Goal: Transaction & Acquisition: Purchase product/service

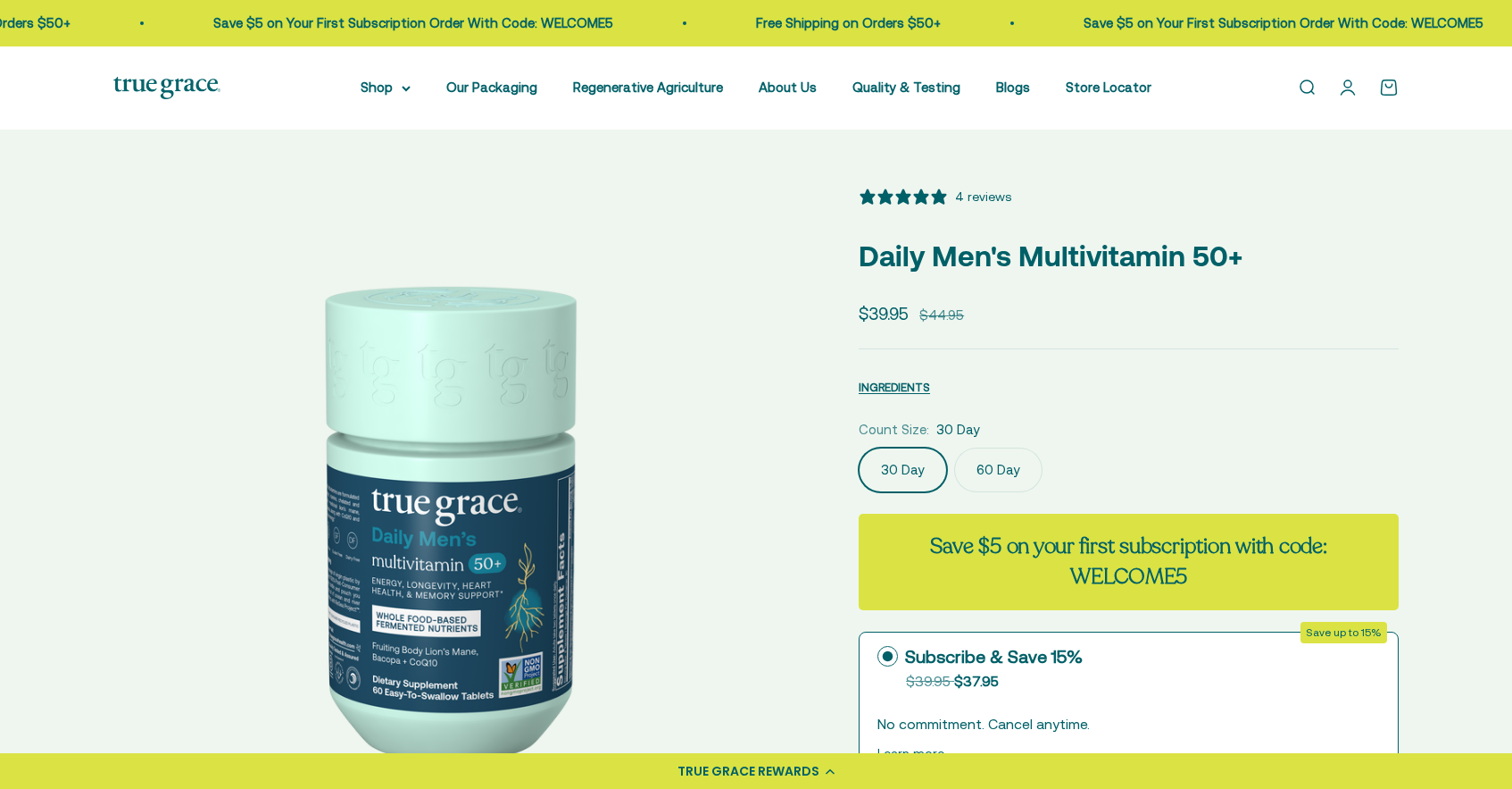
select select "3"
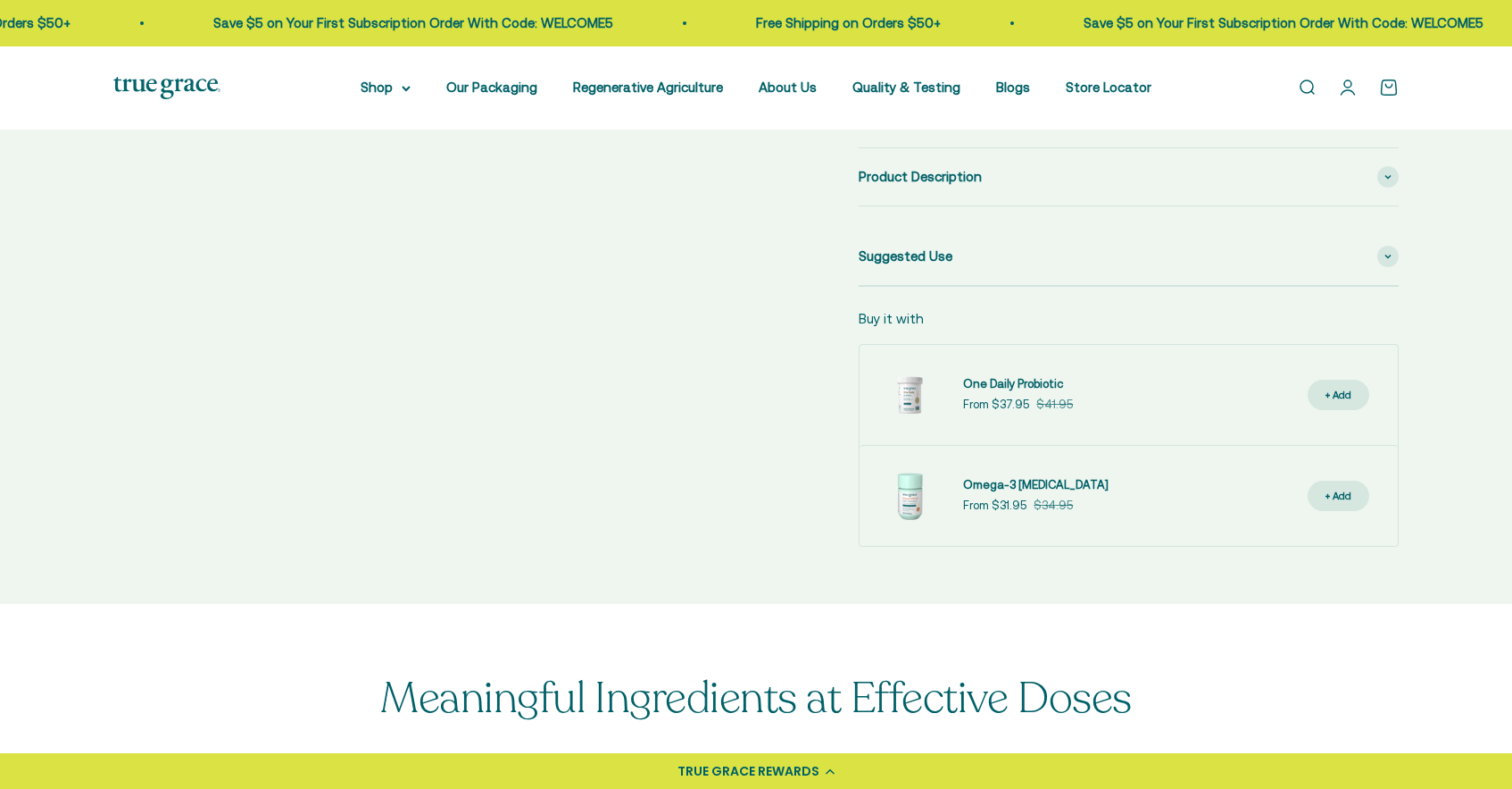
scroll to position [876, 0]
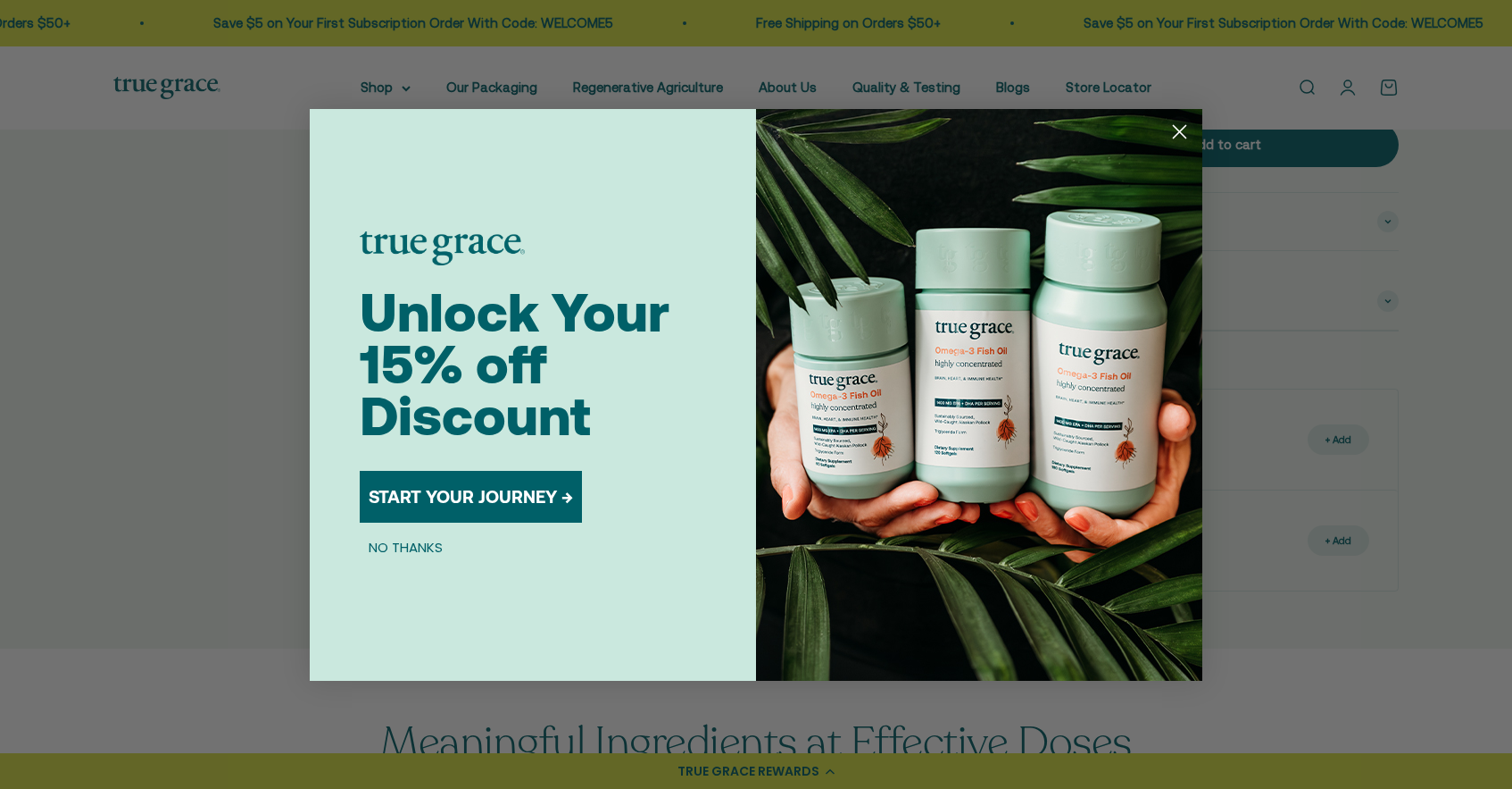
click at [1177, 125] on circle "Close dialog" at bounding box center [1180, 131] width 29 height 29
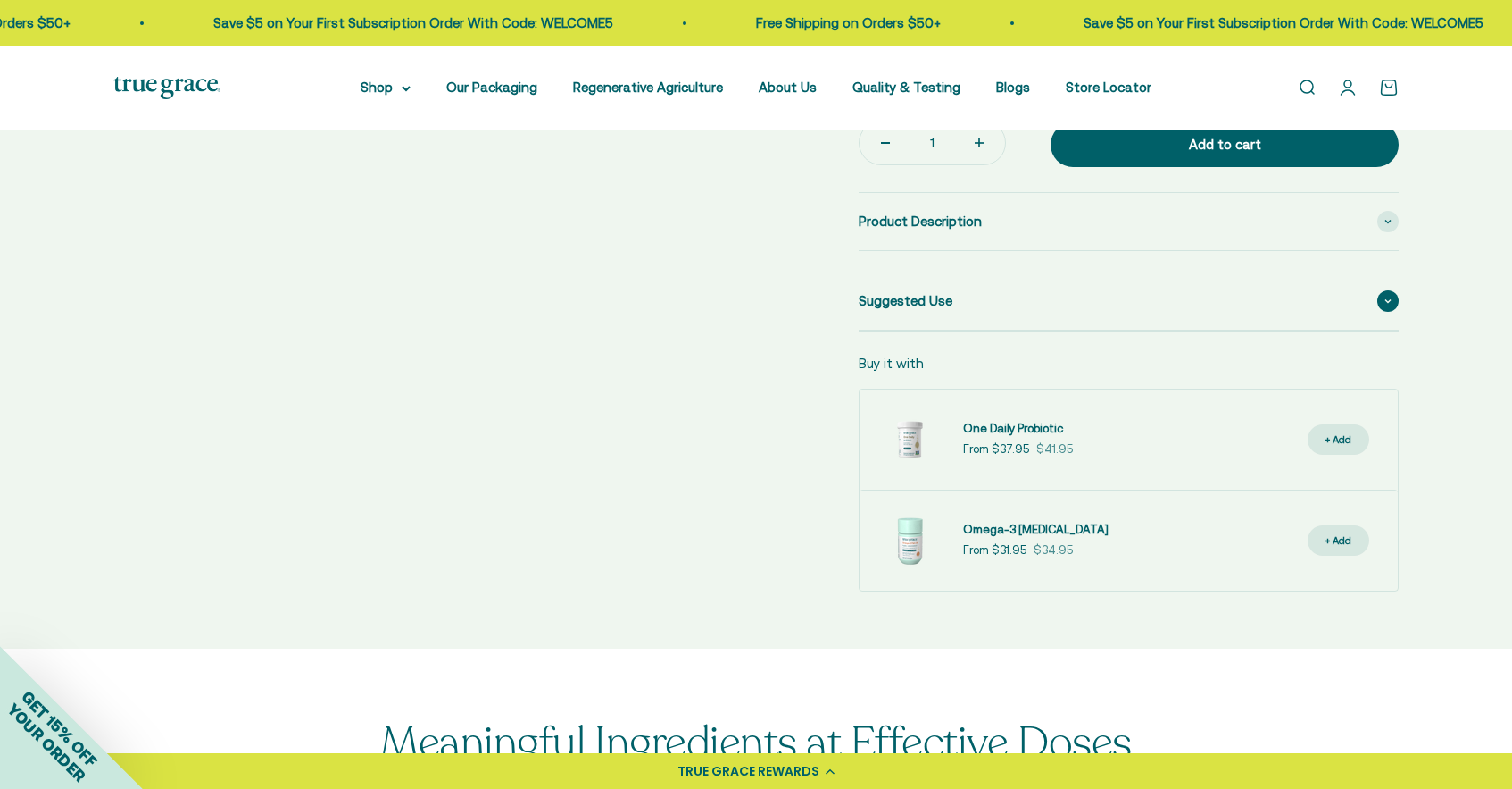
click at [1387, 300] on icon at bounding box center [1388, 301] width 6 height 3
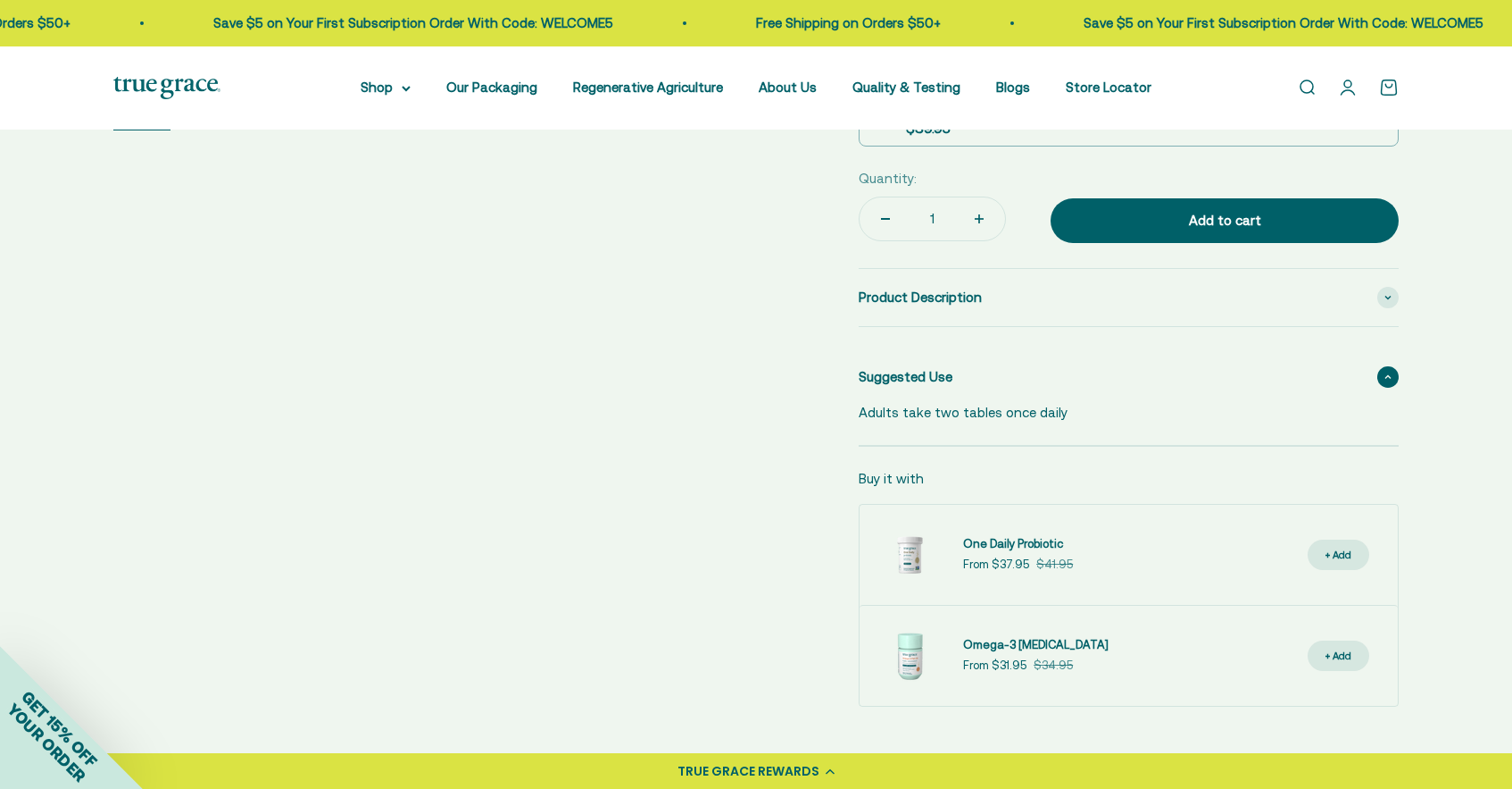
scroll to position [799, 0]
click at [1385, 290] on span at bounding box center [1388, 297] width 21 height 21
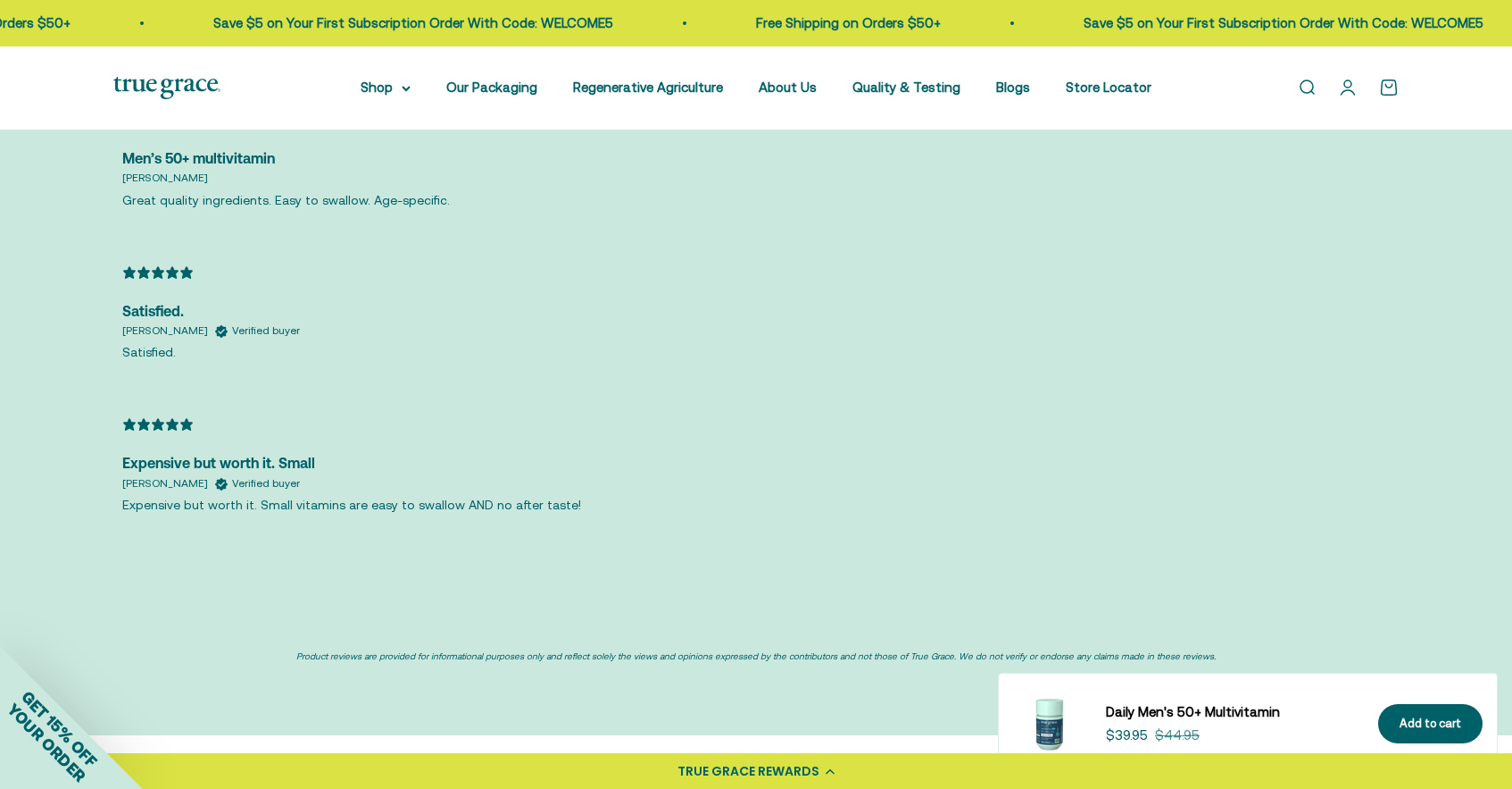
scroll to position [4451, 0]
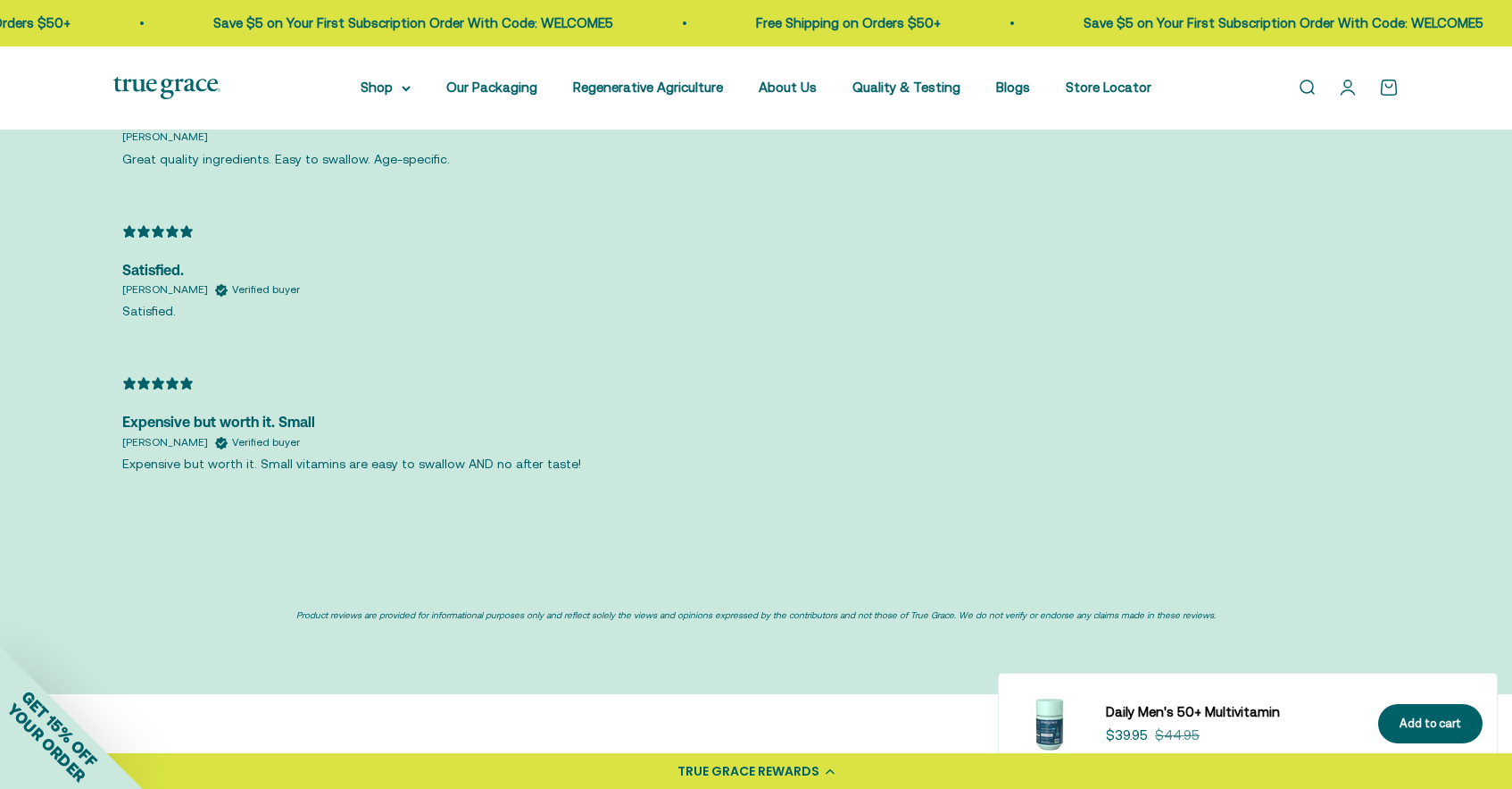
click at [1200, 714] on link "Daily Men's 50+ Multivitamin" at bounding box center [1231, 711] width 251 height 21
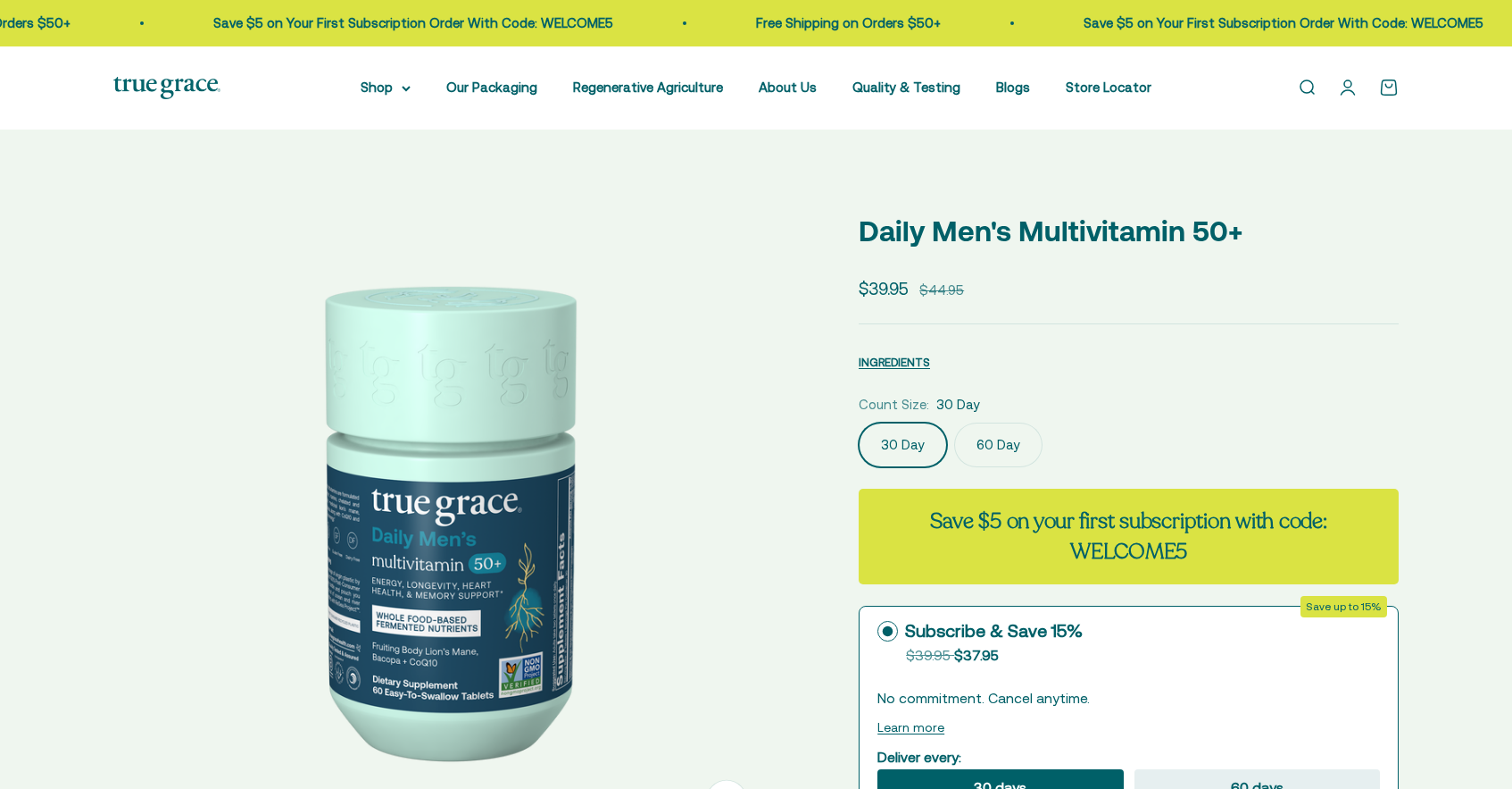
select select "3"
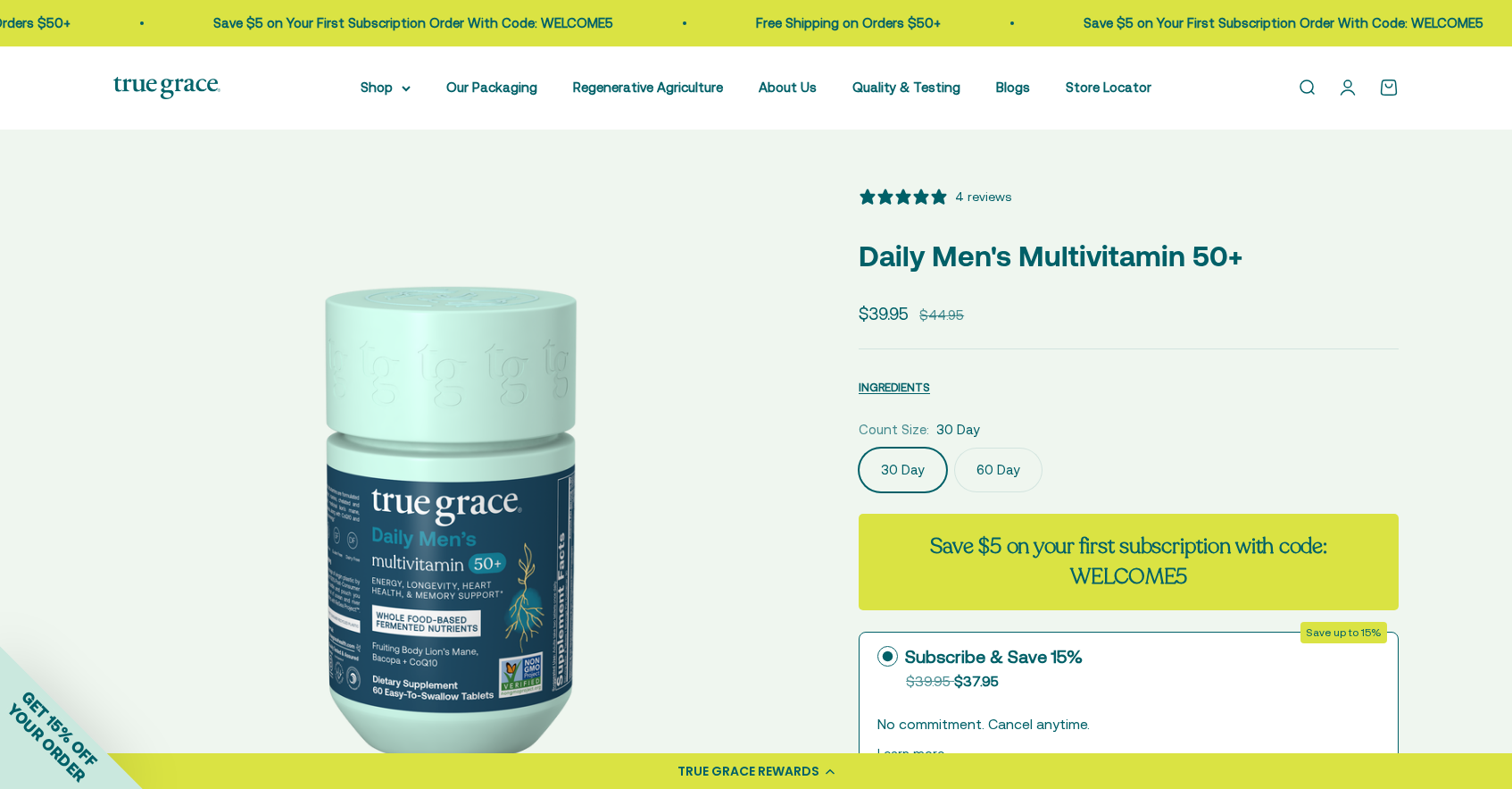
click at [998, 472] on label "60 Day" at bounding box center [998, 470] width 88 height 45
click at [859, 447] on input "60 Day" at bounding box center [858, 447] width 1 height 1
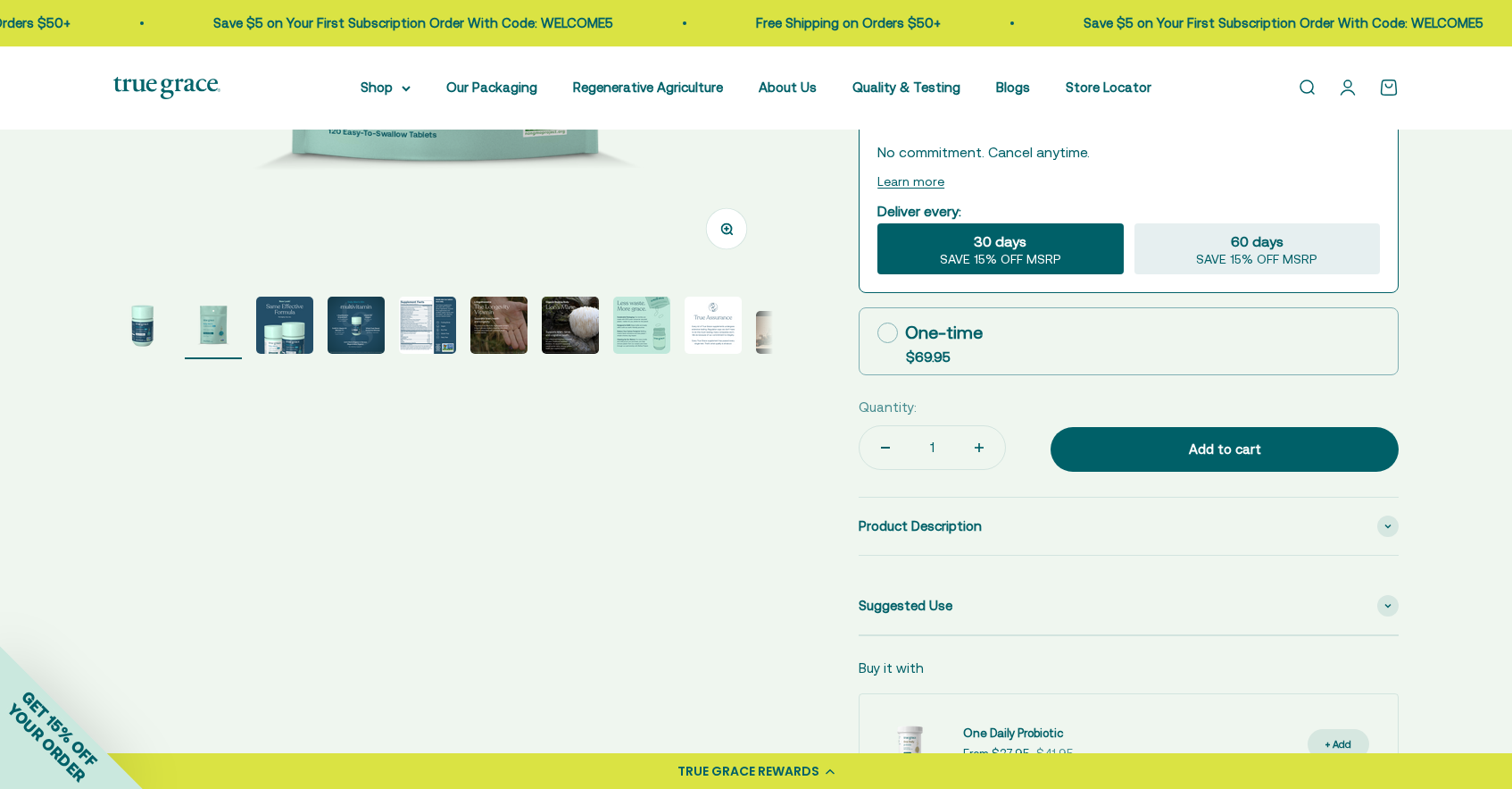
scroll to position [575, 0]
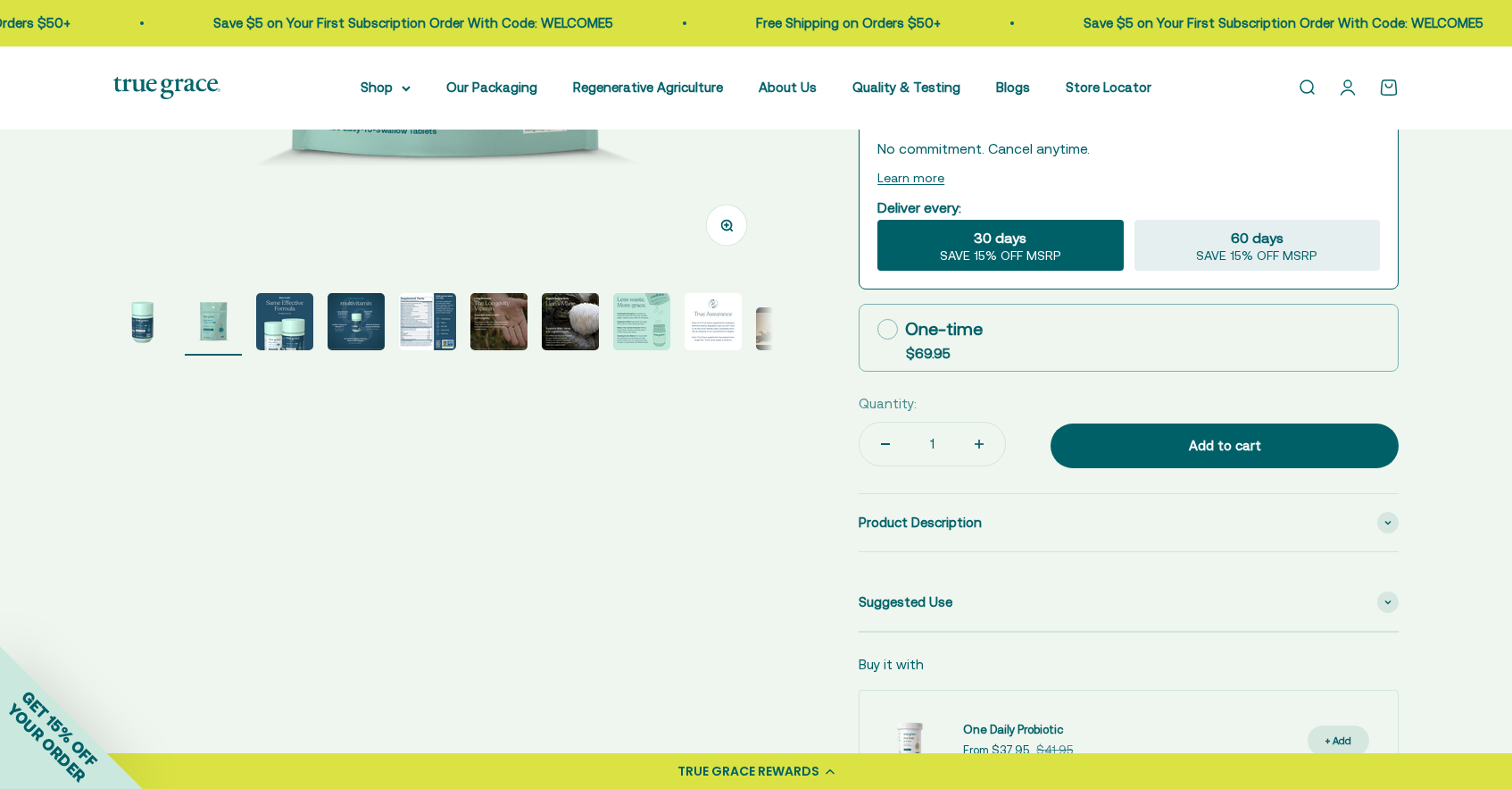
click at [509, 316] on img "Go to item 6" at bounding box center [499, 321] width 57 height 57
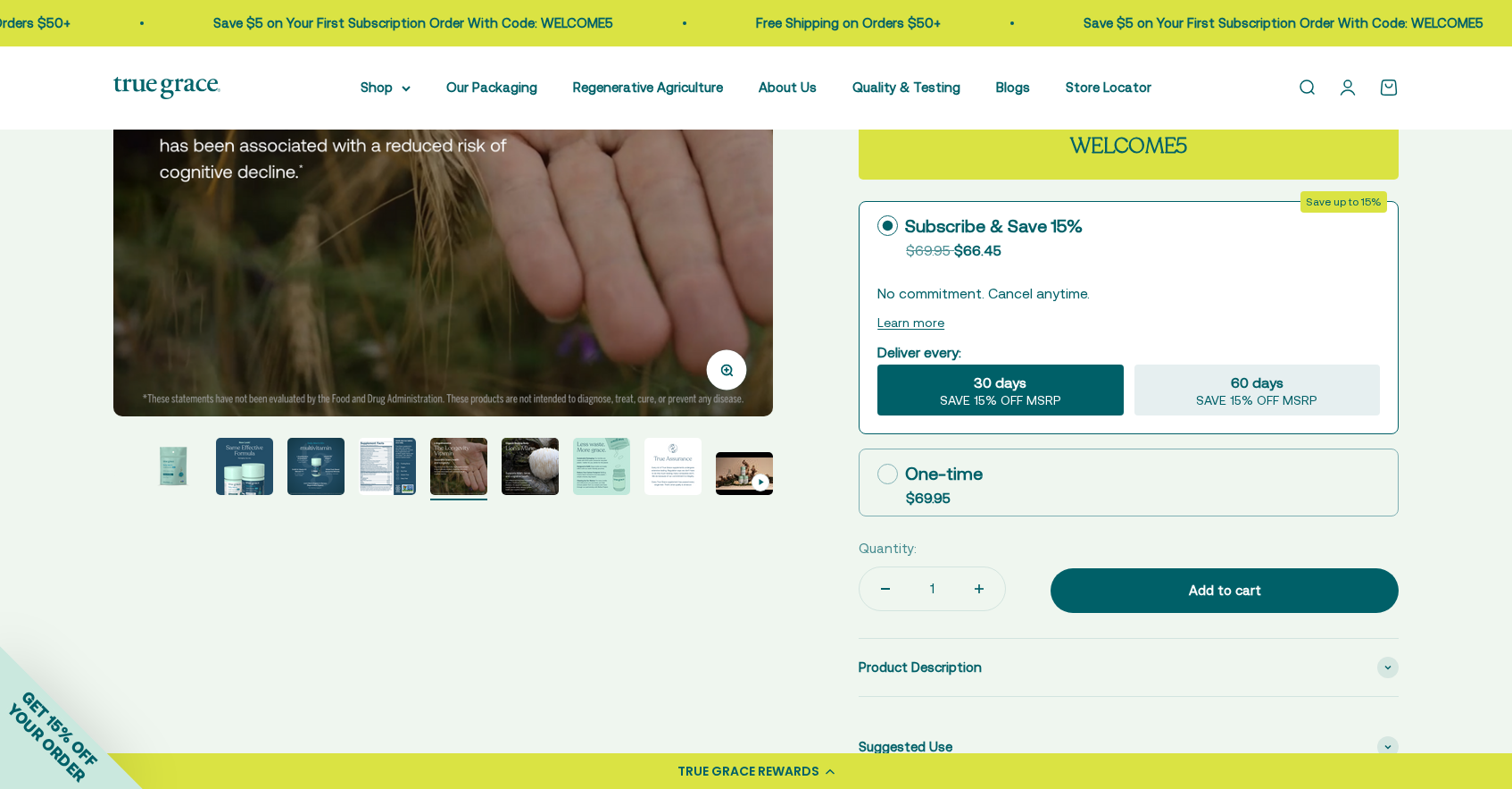
scroll to position [462, 0]
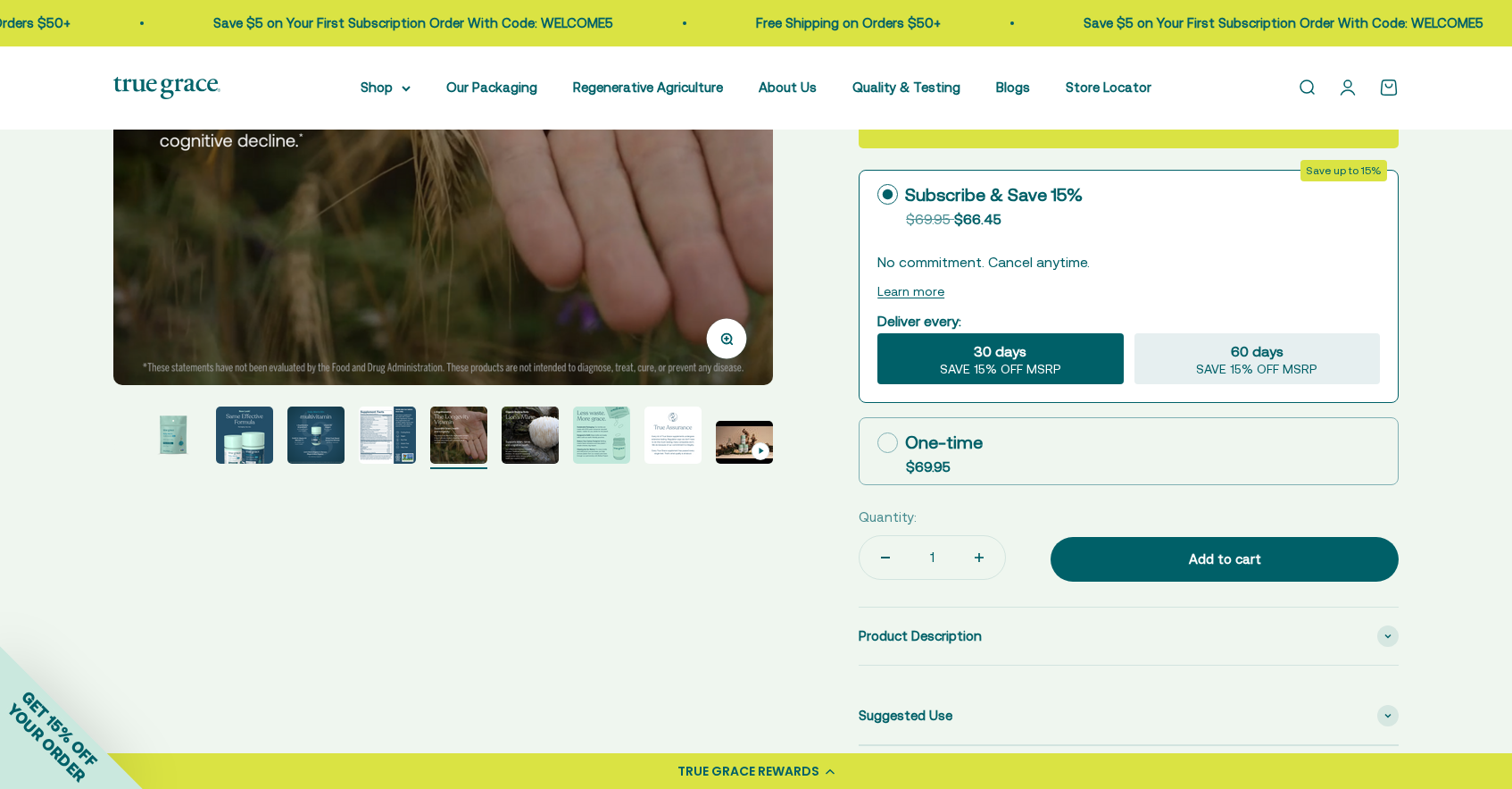
click at [590, 439] on img "Go to item 8" at bounding box center [602, 435] width 57 height 57
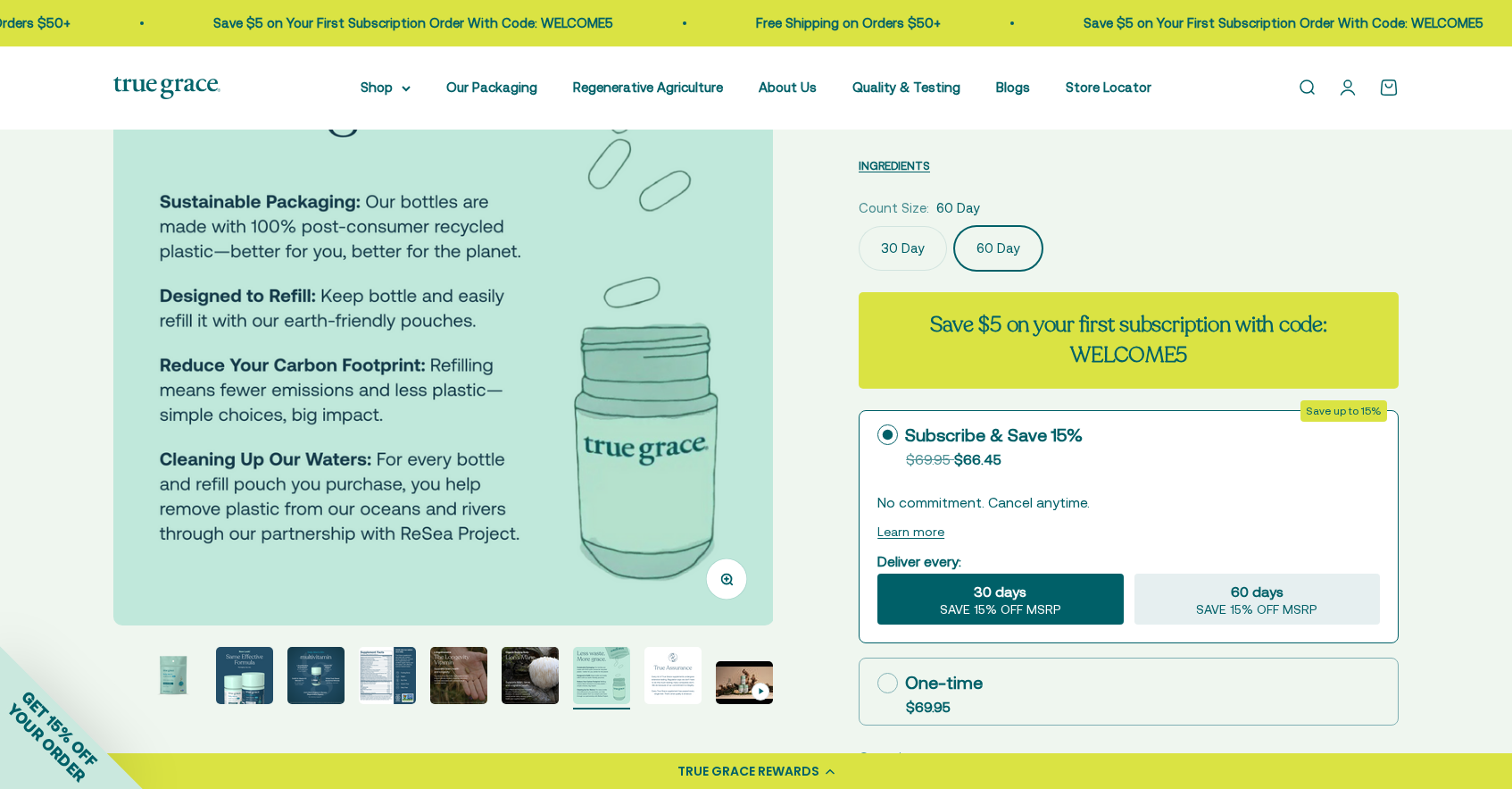
scroll to position [221, 0]
